Goal: Task Accomplishment & Management: Use online tool/utility

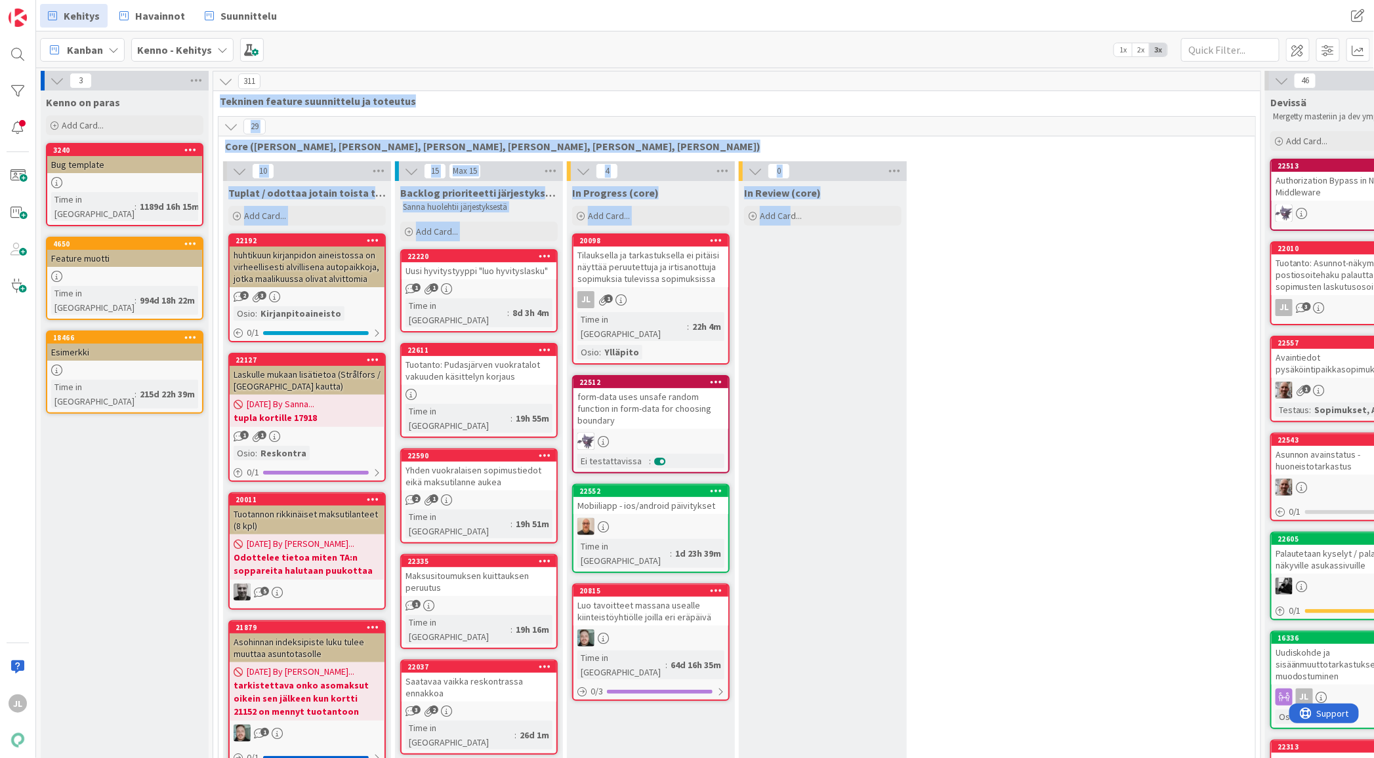
drag, startPoint x: 790, startPoint y: 295, endPoint x: 590, endPoint y: 75, distance: 296.8
